Goal: Navigation & Orientation: Understand site structure

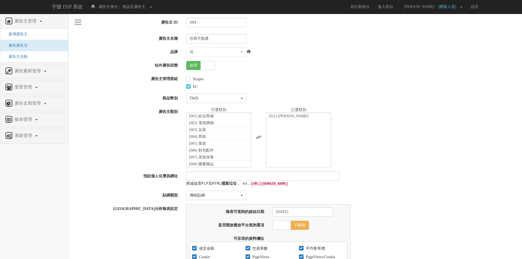
scroll to position [89, 0]
click at [38, 102] on span "廣告走期管理" at bounding box center [28, 103] width 30 height 5
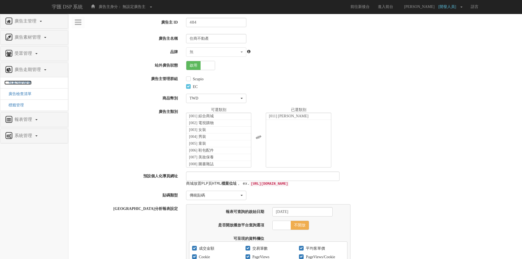
click at [26, 81] on span "預算預約變更" at bounding box center [17, 83] width 27 height 4
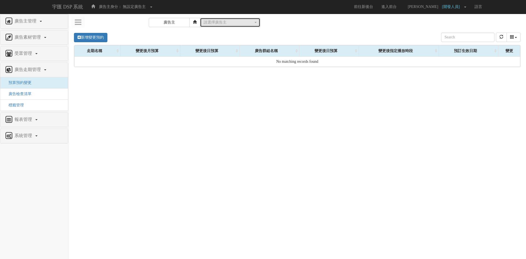
click at [240, 24] on div "請選擇廣告主" at bounding box center [229, 22] width 50 height 5
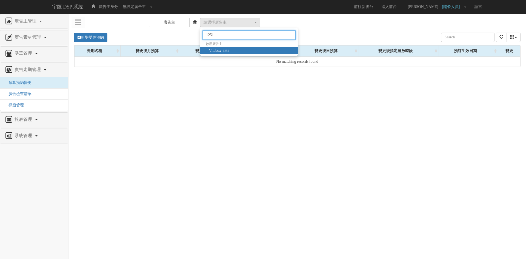
type input "1251"
click at [217, 49] on span "Vitabox 1251" at bounding box center [219, 50] width 20 height 5
select select "1251"
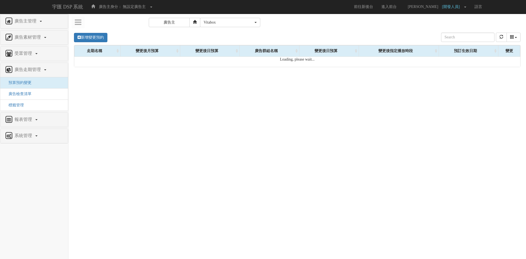
select select "1251"
click at [24, 95] on span "廣告檢查清單" at bounding box center [17, 94] width 27 height 4
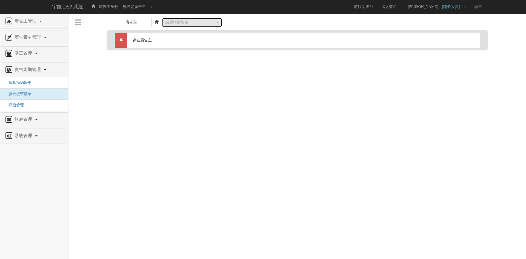
click at [183, 23] on div "請選擇廣告主" at bounding box center [191, 22] width 50 height 5
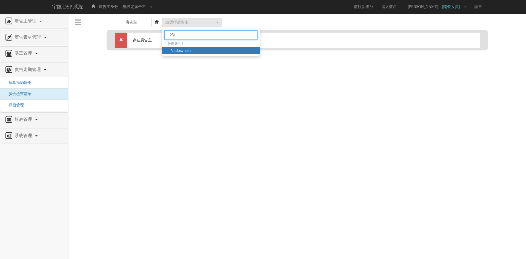
type input "1251"
click at [186, 50] on small "1251" at bounding box center [187, 51] width 8 height 4
select select "1251"
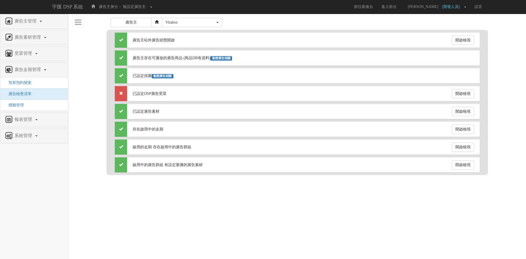
select select "1251"
click at [43, 53] on link "受眾管理" at bounding box center [33, 53] width 59 height 9
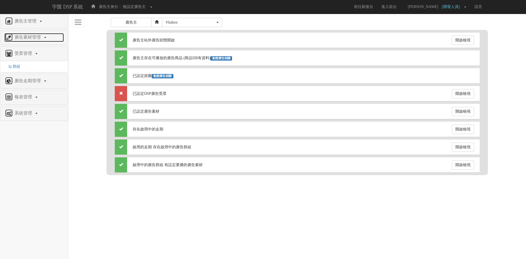
click at [45, 38] on span at bounding box center [45, 37] width 2 height 1
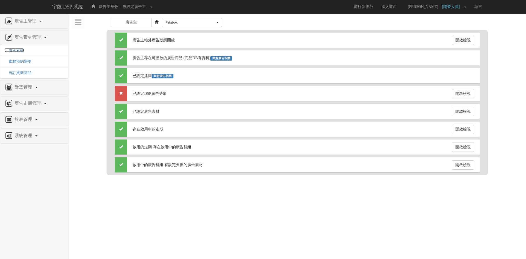
click at [21, 50] on span "廣告素材" at bounding box center [13, 50] width 19 height 4
click at [23, 73] on span "自訂貨架商品" at bounding box center [17, 73] width 27 height 4
click at [41, 20] on link "廣告主管理" at bounding box center [33, 21] width 59 height 9
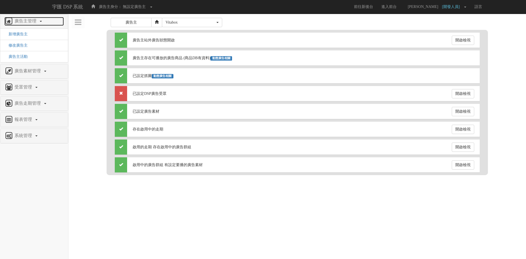
click at [41, 20] on link "廣告主管理" at bounding box center [33, 21] width 59 height 9
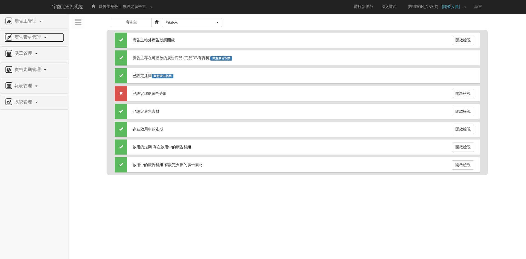
click at [44, 37] on link "廣告素材管理" at bounding box center [33, 37] width 59 height 9
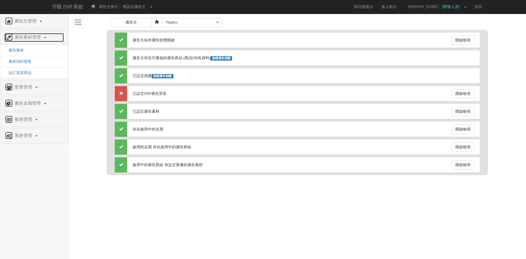
click at [44, 37] on link "廣告素材管理" at bounding box center [33, 37] width 59 height 9
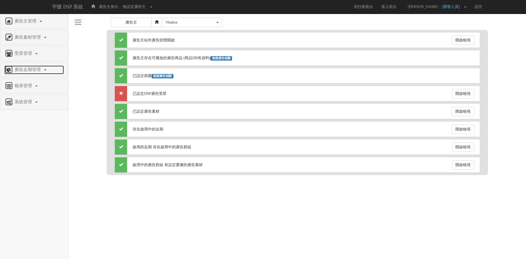
click at [42, 69] on span "廣告走期管理" at bounding box center [28, 69] width 30 height 5
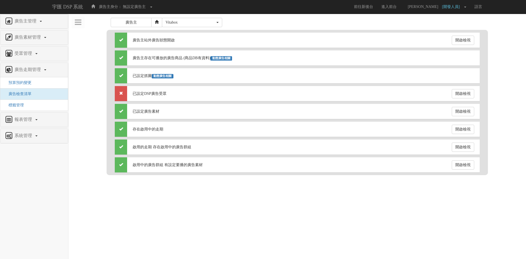
click at [93, 181] on html "宇匯 DSP 系統 廣告主身分： 無設定廣告主 無設定廣告主 [001] CoreTeam測試用1 [002] CoreTeam測試用2-LineApp [0…" at bounding box center [263, 90] width 526 height 181
